Goal: Task Accomplishment & Management: Schedule a Webinar

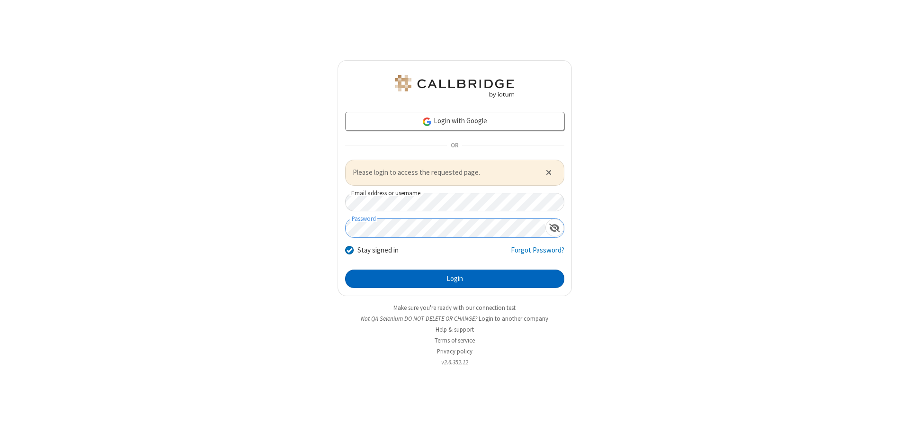
click at [454, 278] on button "Login" at bounding box center [454, 278] width 219 height 19
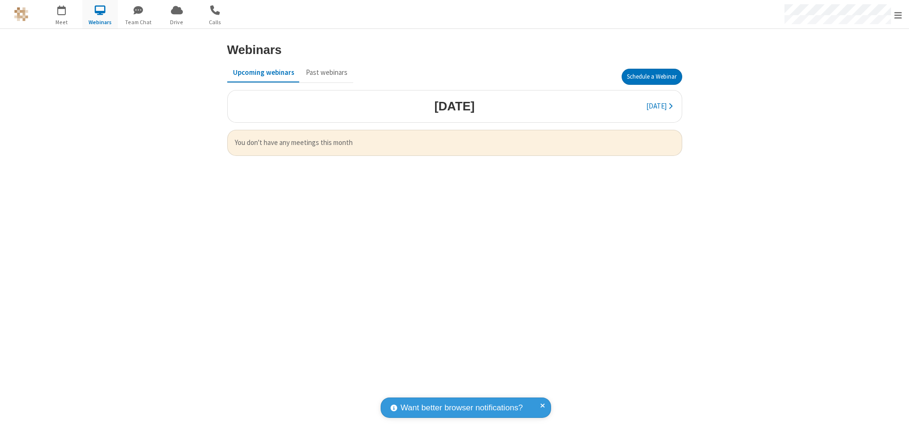
click at [651, 77] on button "Schedule a Webinar" at bounding box center [651, 77] width 61 height 16
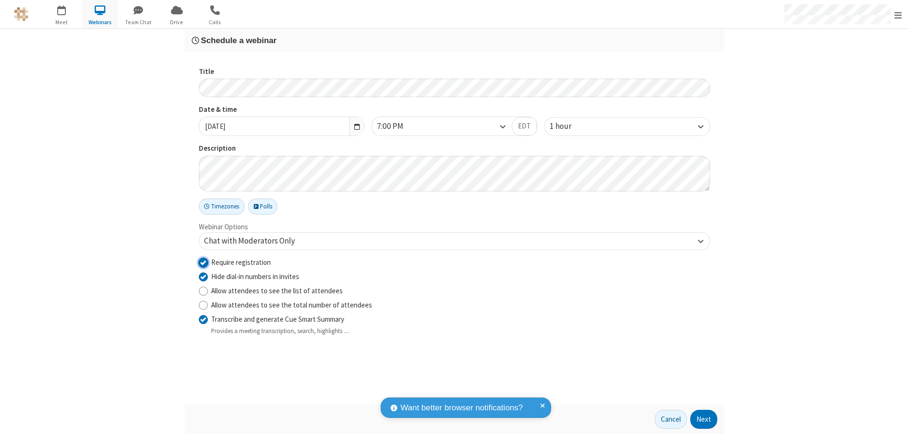
click at [203, 262] on input "Require registration" at bounding box center [203, 262] width 9 height 10
checkbox input "false"
click at [704, 419] on button "Next" at bounding box center [703, 418] width 27 height 19
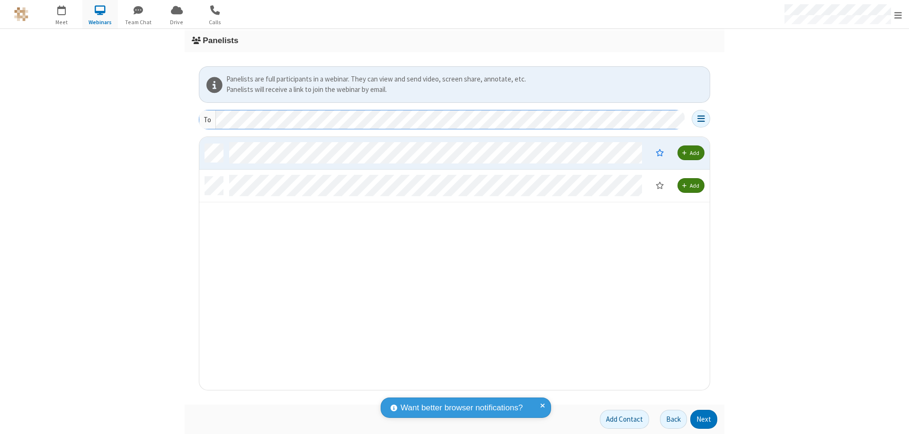
scroll to position [246, 503]
click at [704, 419] on button "Next" at bounding box center [703, 418] width 27 height 19
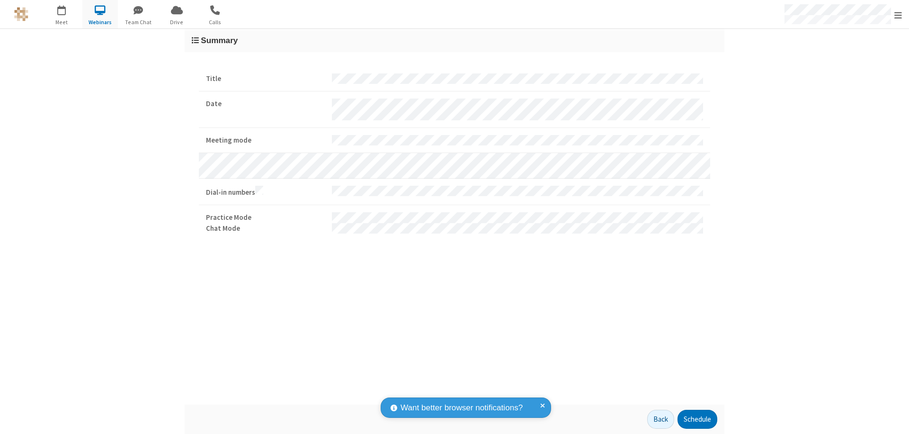
click at [697, 419] on button "Schedule" at bounding box center [697, 418] width 40 height 19
